Goal: Transaction & Acquisition: Purchase product/service

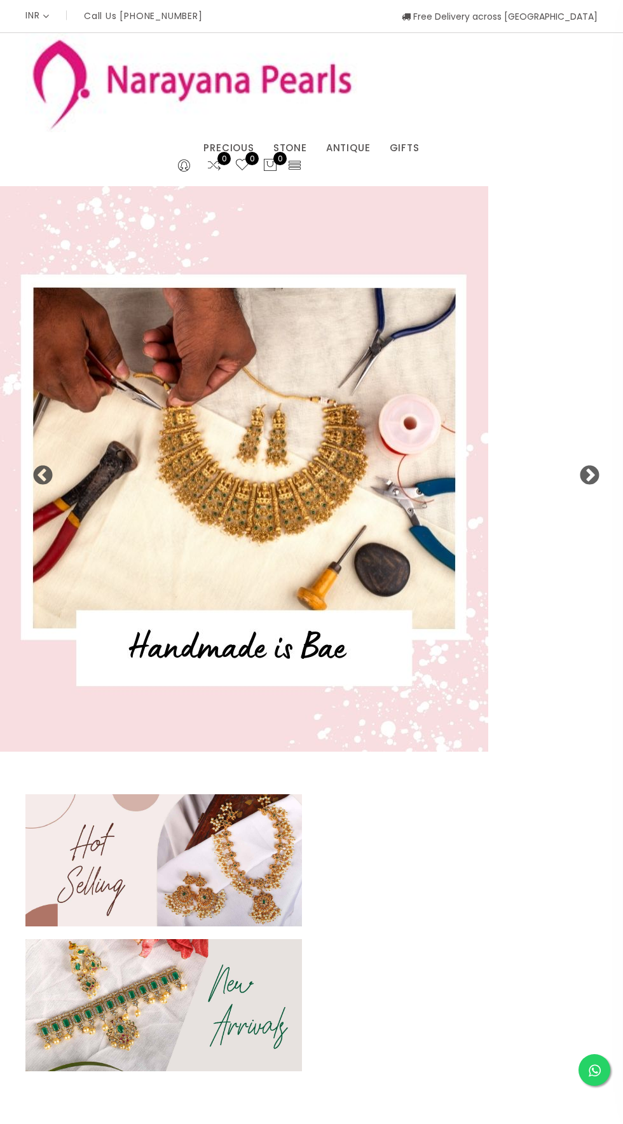
select select "INR"
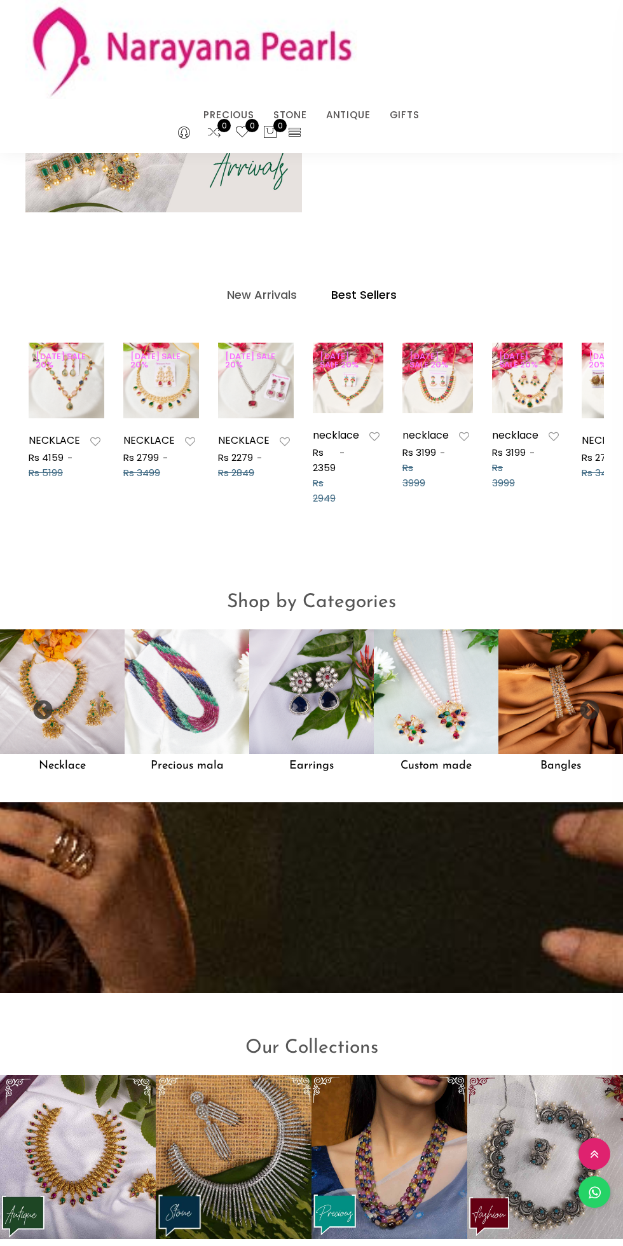
scroll to position [0, 58]
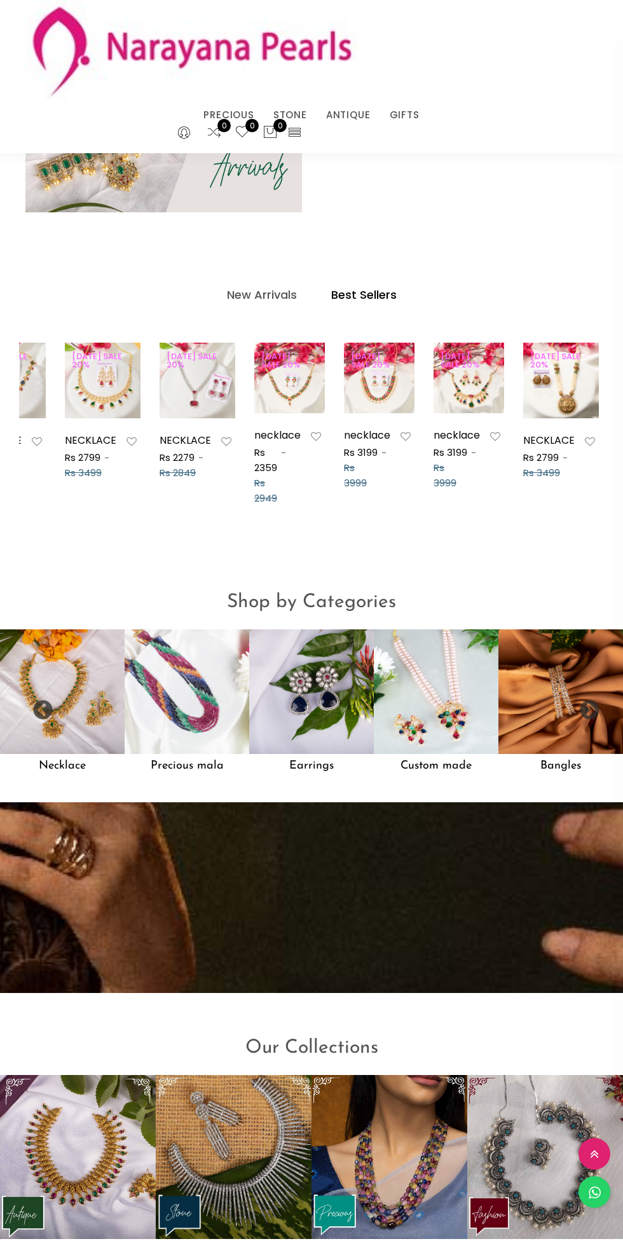
click at [250, 294] on h4 "New Arrivals" at bounding box center [262, 294] width 70 height 15
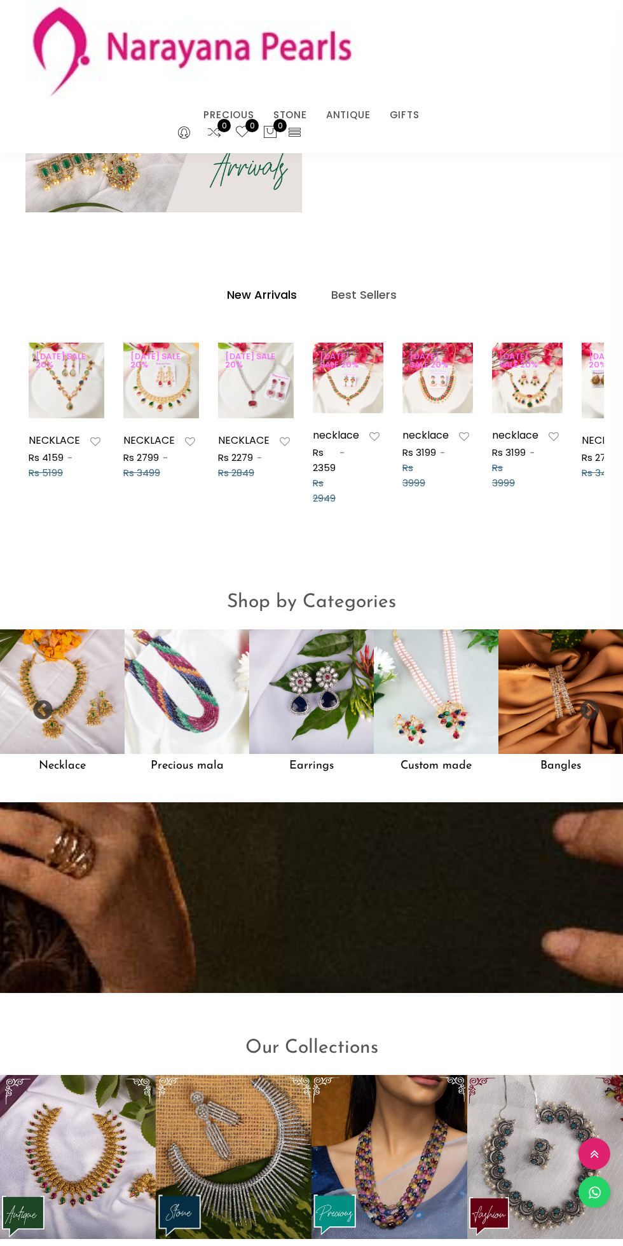
click at [413, 115] on link "GIFTS" at bounding box center [405, 114] width 30 height 19
click at [450, 131] on link "COUPLE GIFTS" at bounding box center [447, 131] width 108 height 0
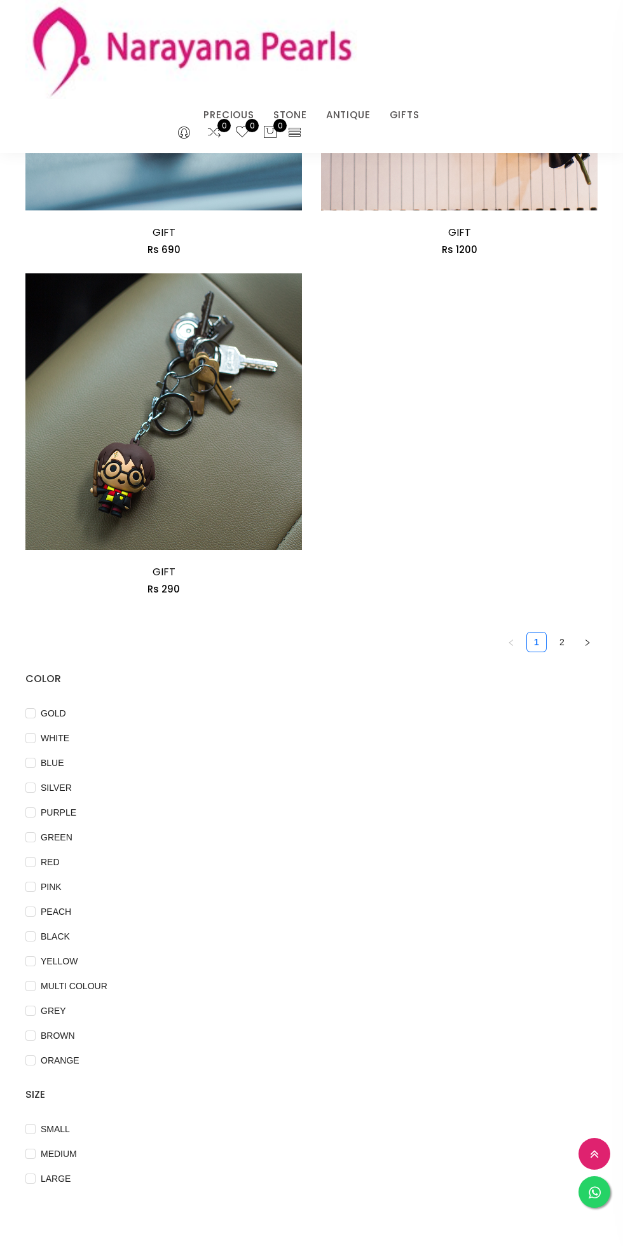
scroll to position [3323, 0]
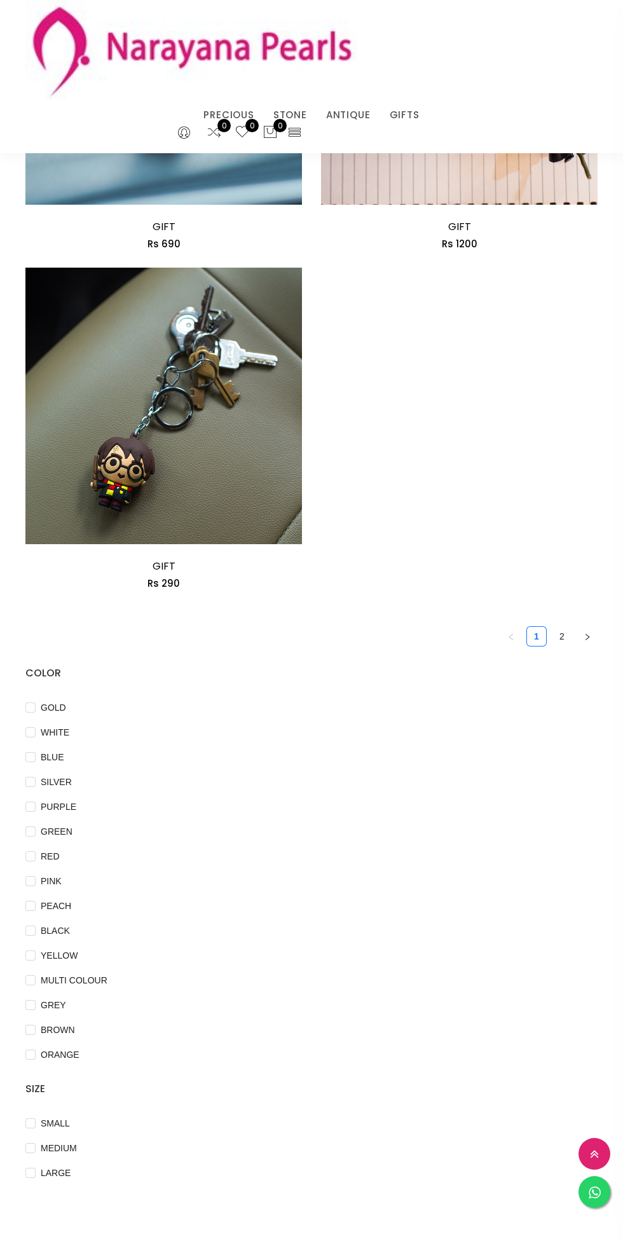
click at [414, 118] on link "GIFTS" at bounding box center [405, 114] width 30 height 19
click at [471, 131] on link "TRADITIONAL GIFTS" at bounding box center [447, 131] width 108 height 0
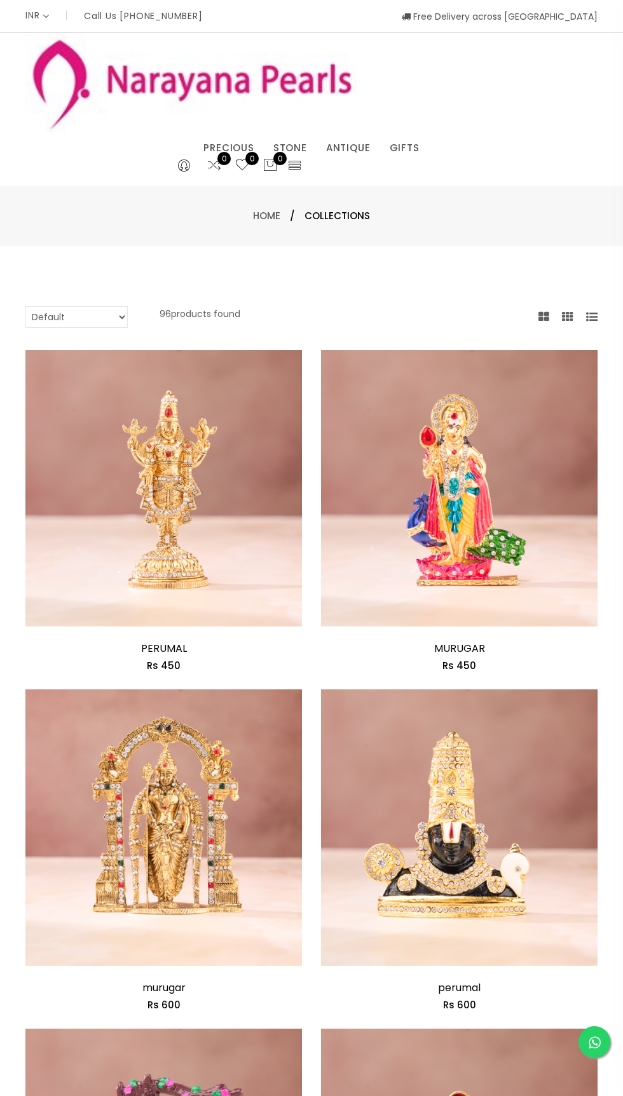
click at [409, 148] on link "GIFTS" at bounding box center [405, 148] width 30 height 19
